Goal: Check status: Check status

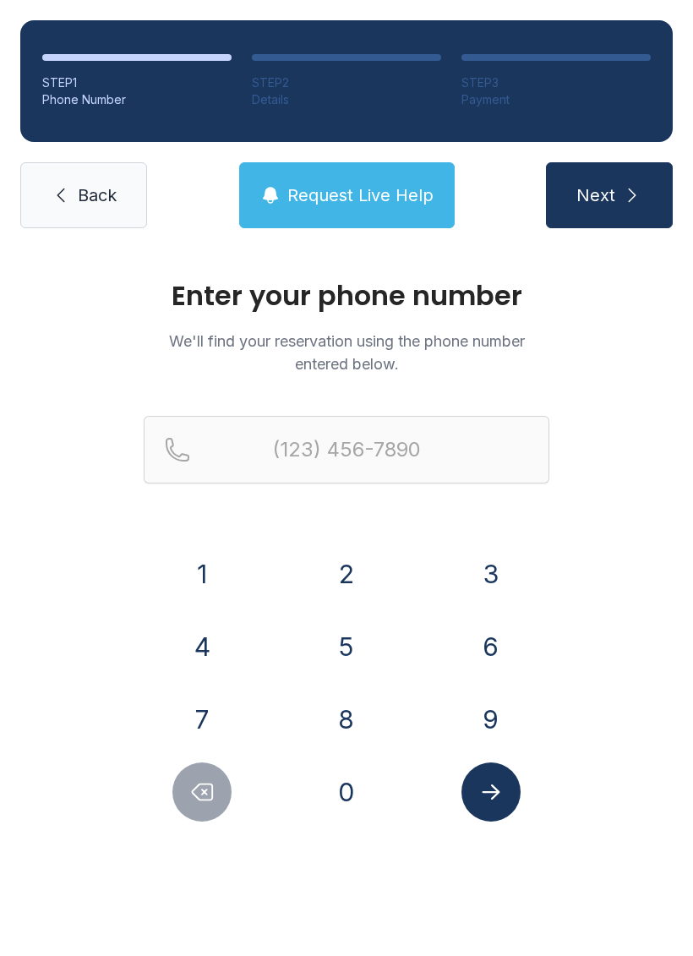
click at [367, 710] on button "8" at bounding box center [346, 719] width 59 height 59
click at [210, 571] on button "1" at bounding box center [201, 573] width 59 height 59
click at [518, 576] on button "3" at bounding box center [490, 573] width 59 height 59
click at [349, 648] on button "5" at bounding box center [346, 646] width 59 height 59
click at [215, 642] on button "4" at bounding box center [201, 646] width 59 height 59
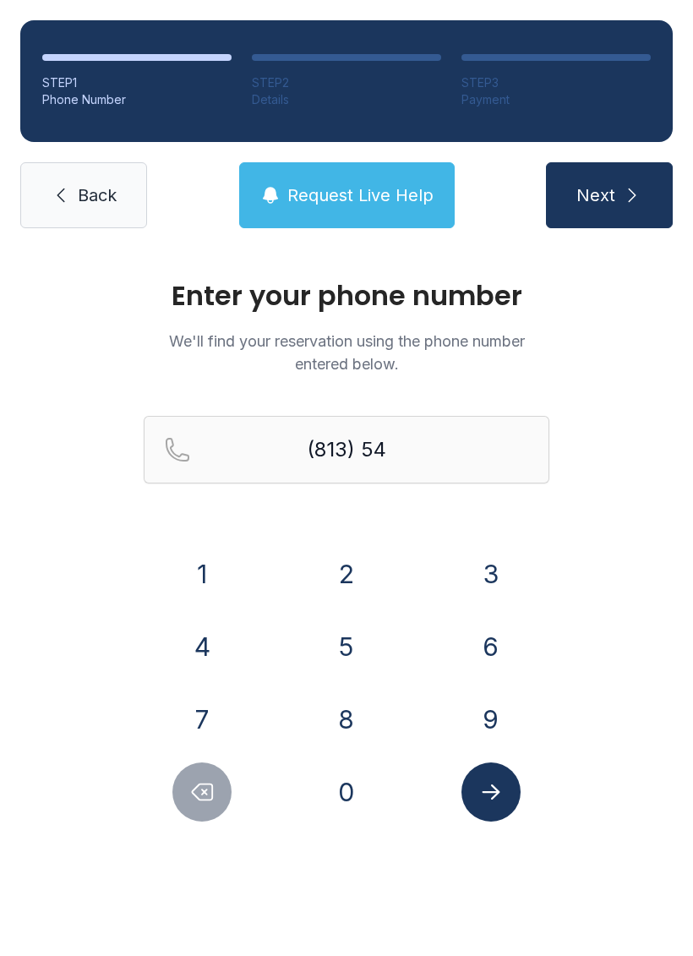
click at [217, 571] on button "1" at bounding box center [201, 573] width 59 height 59
click at [492, 702] on button "9" at bounding box center [490, 719] width 59 height 59
click at [368, 802] on button "0" at bounding box center [346, 791] width 59 height 59
click at [221, 713] on button "7" at bounding box center [201, 719] width 59 height 59
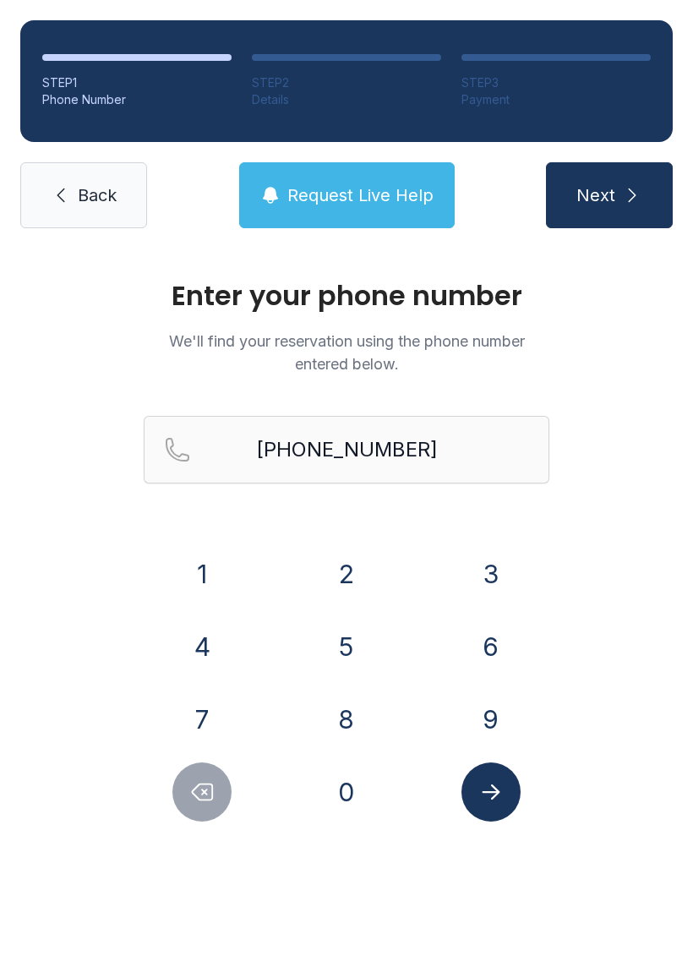
click at [504, 795] on button "Submit lookup form" at bounding box center [490, 791] width 59 height 59
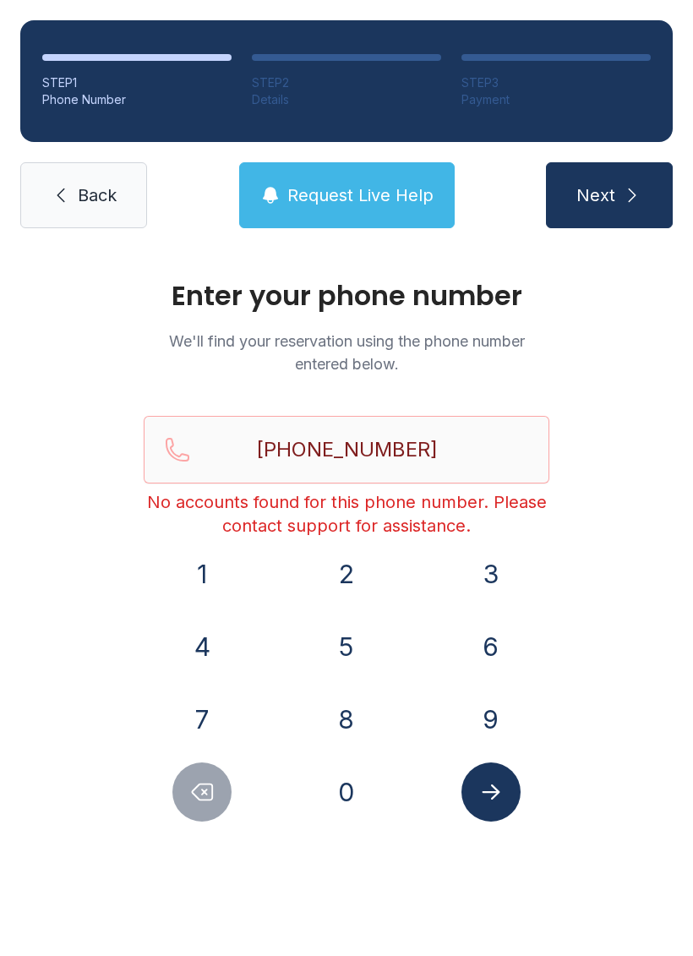
click at [198, 796] on icon "Delete number" at bounding box center [201, 791] width 25 height 25
type input "(813) 541-907"
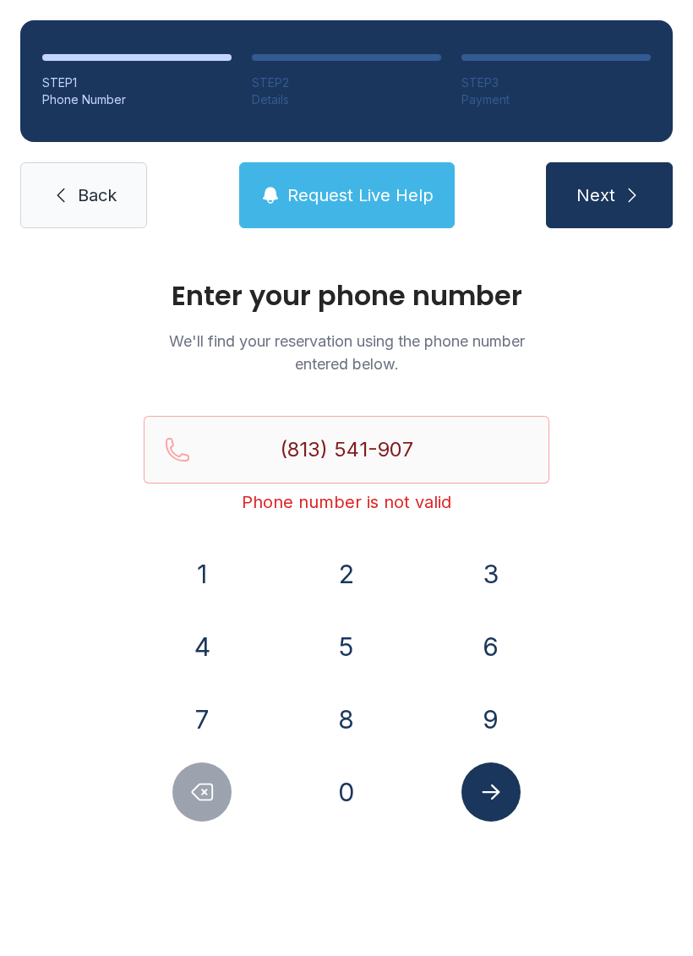
click at [92, 203] on span "Back" at bounding box center [97, 195] width 39 height 24
